Goal: Task Accomplishment & Management: Manage account settings

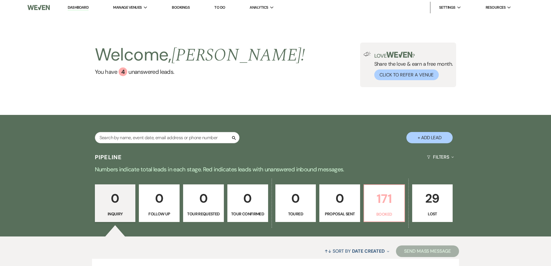
click at [387, 193] on p "171" at bounding box center [384, 198] width 33 height 19
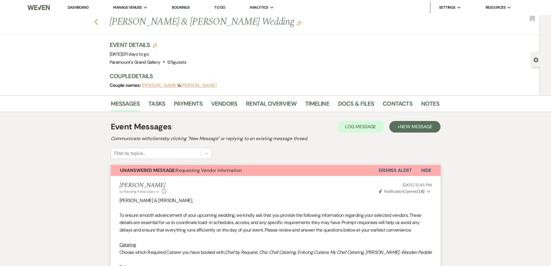
click at [98, 22] on use "button" at bounding box center [96, 22] width 4 height 6
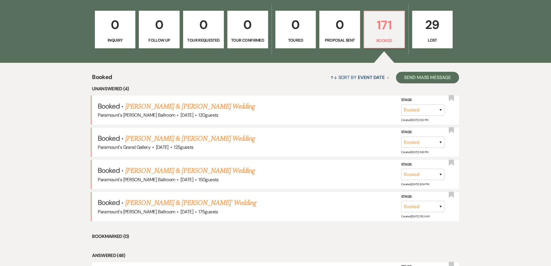
scroll to position [318, 0]
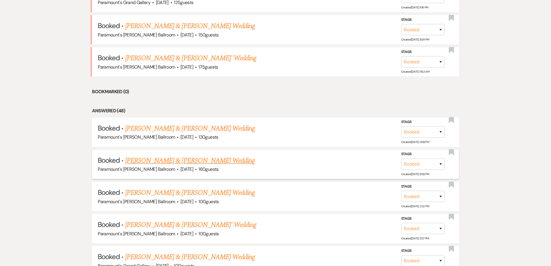
click at [234, 163] on link "[PERSON_NAME] & [PERSON_NAME] Wedding" at bounding box center [190, 160] width 130 height 10
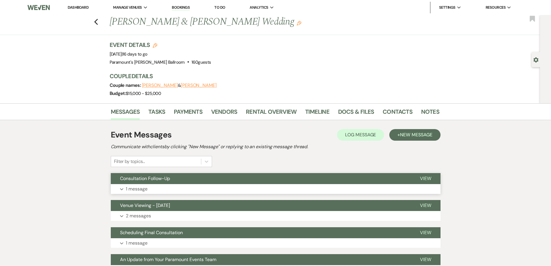
click at [242, 186] on button "Expand 1 message" at bounding box center [276, 189] width 330 height 10
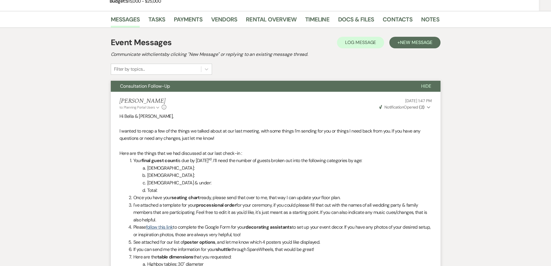
scroll to position [116, 0]
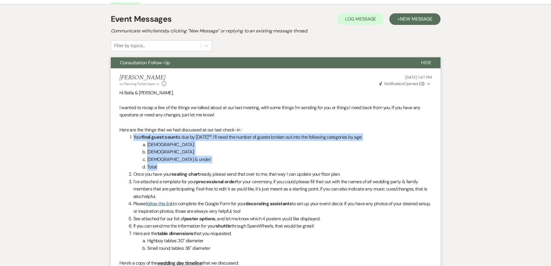
drag, startPoint x: 281, startPoint y: 164, endPoint x: 260, endPoint y: 129, distance: 41.3
click at [256, 131] on p "Here are the things that we had discussed at our last check-in :" at bounding box center [276, 130] width 313 height 8
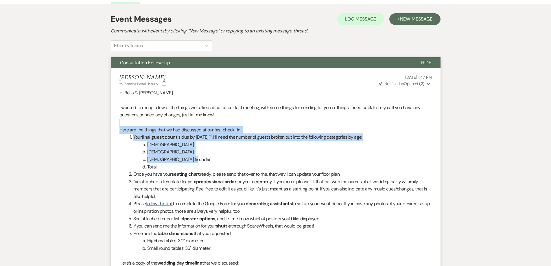
drag, startPoint x: 216, startPoint y: 123, endPoint x: 234, endPoint y: 161, distance: 42.5
click at [234, 162] on li "[DEMOGRAPHIC_DATA] & under:" at bounding box center [279, 160] width 306 height 8
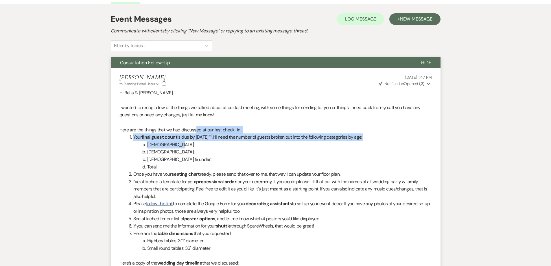
drag, startPoint x: 201, startPoint y: 147, endPoint x: 196, endPoint y: 130, distance: 17.9
click at [197, 142] on li "[DEMOGRAPHIC_DATA]:" at bounding box center [279, 145] width 306 height 8
drag, startPoint x: 196, startPoint y: 137, endPoint x: 290, endPoint y: 153, distance: 96.0
click at [290, 153] on ol "Your final guest count is due by [DATE] . I’ll need the number of guests broken…" at bounding box center [276, 192] width 313 height 119
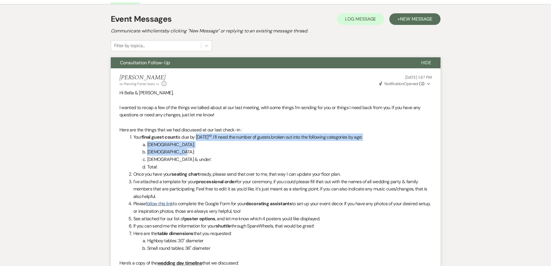
click at [292, 153] on li "[DEMOGRAPHIC_DATA]:" at bounding box center [279, 152] width 306 height 8
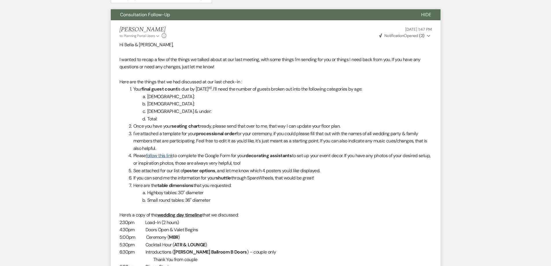
scroll to position [174, 0]
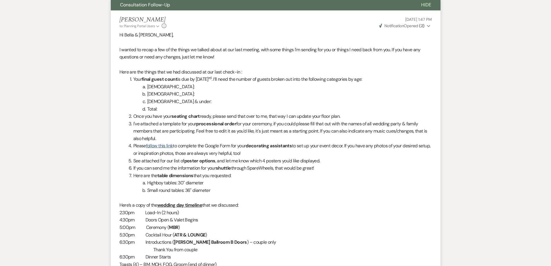
click at [223, 129] on li "I've attached a template for your processional order for your ceremony, if you …" at bounding box center [279, 131] width 306 height 22
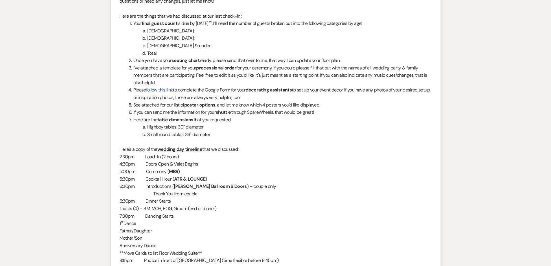
scroll to position [232, 0]
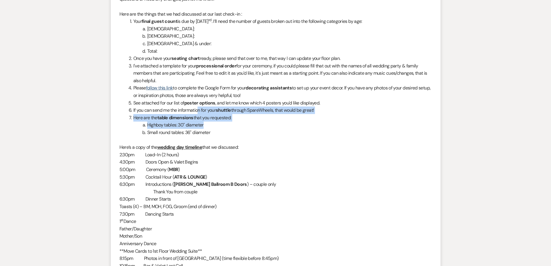
drag, startPoint x: 199, startPoint y: 108, endPoint x: 223, endPoint y: 127, distance: 30.7
click at [223, 127] on ol "Your final guest count is due by [DATE] . I’ll need the number of guests broken…" at bounding box center [276, 77] width 313 height 119
click at [223, 128] on li "Highboy tables: 30" diameter" at bounding box center [279, 125] width 306 height 8
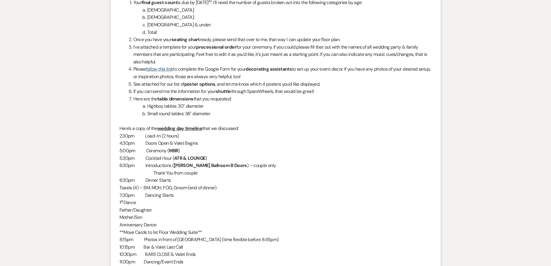
scroll to position [260, 0]
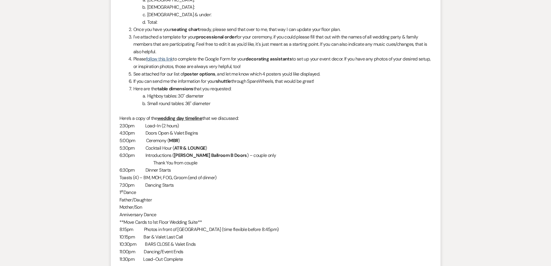
click at [198, 105] on li "Small round tables: 36" diameter" at bounding box center [279, 104] width 306 height 8
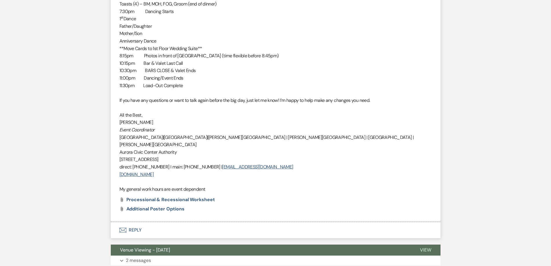
click at [203, 103] on p "If you have any questions or want to talk again before the big day, just let me…" at bounding box center [276, 101] width 313 height 8
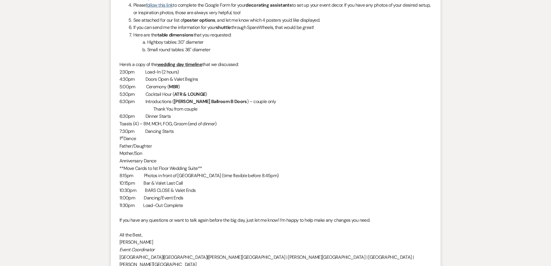
scroll to position [260, 0]
